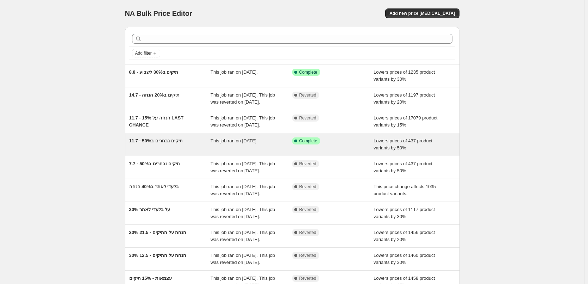
click at [195, 152] on div "11.7 - תיקים נבחרים ב50%" at bounding box center [170, 144] width 82 height 14
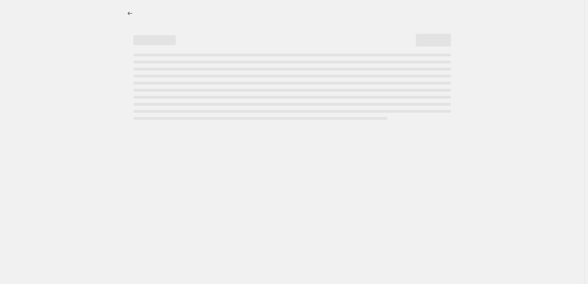
select select "percentage"
select select "collection"
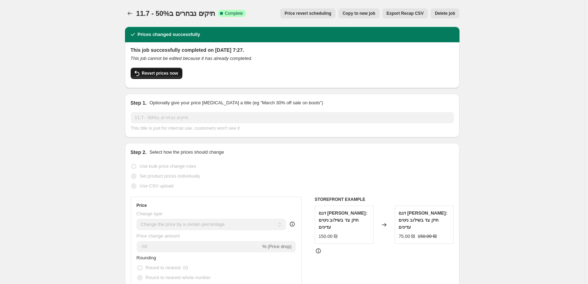
click at [152, 77] on button "Revert prices now" at bounding box center [157, 73] width 52 height 11
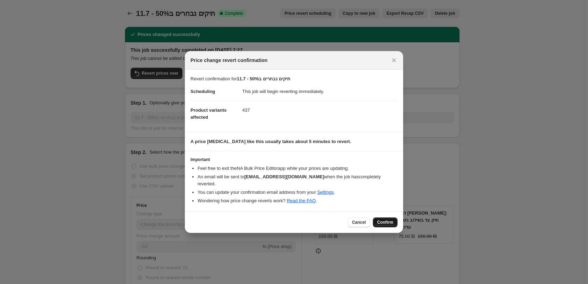
click at [388, 220] on span "Confirm" at bounding box center [385, 223] width 16 height 6
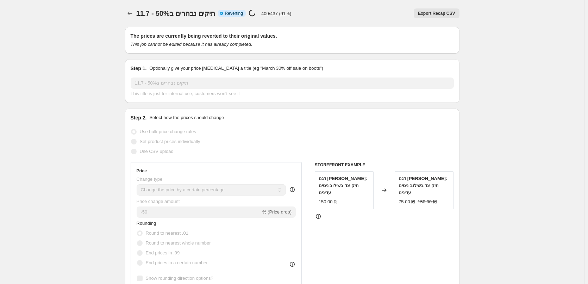
select select "percentage"
select select "collection"
